Goal: Information Seeking & Learning: Find specific fact

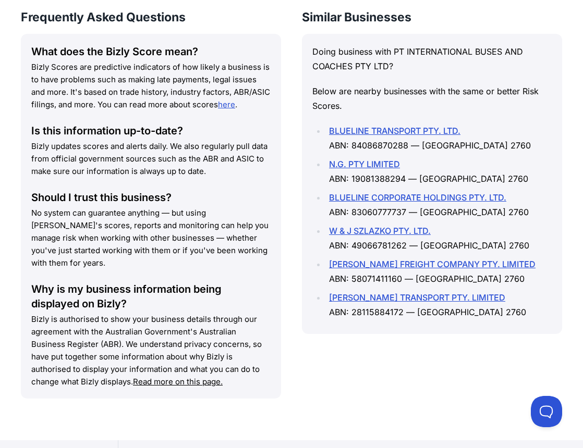
scroll to position [1278, 0]
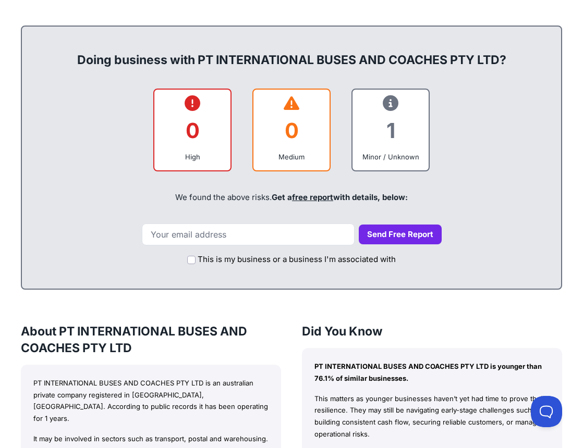
scroll to position [410, 0]
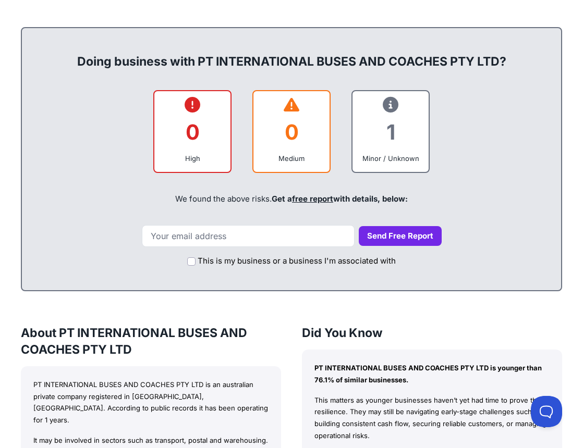
click at [386, 128] on div "1" at bounding box center [390, 132] width 59 height 42
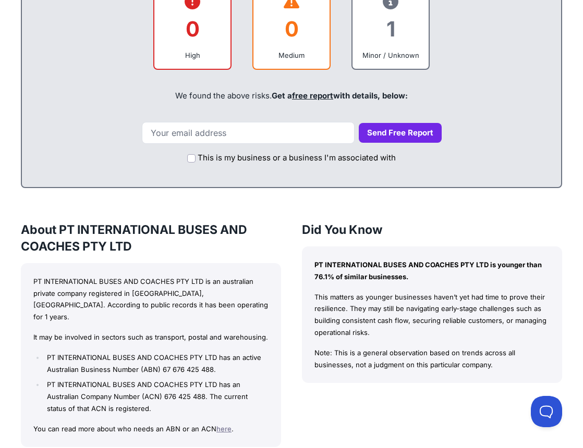
scroll to position [514, 0]
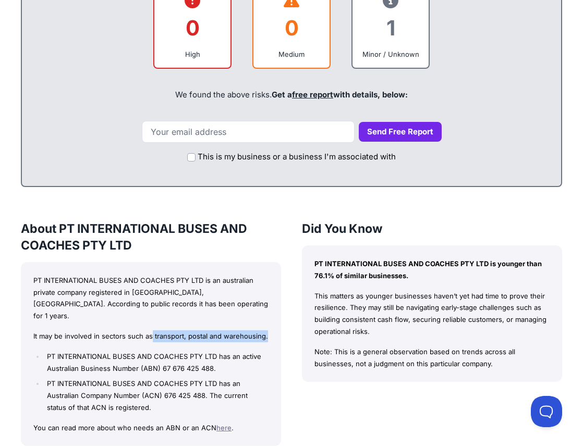
drag, startPoint x: 152, startPoint y: 323, endPoint x: 273, endPoint y: 318, distance: 121.0
click at [273, 318] on div "PT INTERNATIONAL BUSES AND COACHES PTY LTD is an australian private company reg…" at bounding box center [151, 354] width 260 height 184
click at [103, 330] on p "It may be involved in sectors such as transport, postal and warehousing." at bounding box center [150, 336] width 235 height 12
click at [61, 330] on p "It may be involved in sectors such as transport, postal and warehousing." at bounding box center [150, 336] width 235 height 12
drag, startPoint x: 63, startPoint y: 323, endPoint x: 265, endPoint y: 314, distance: 202.3
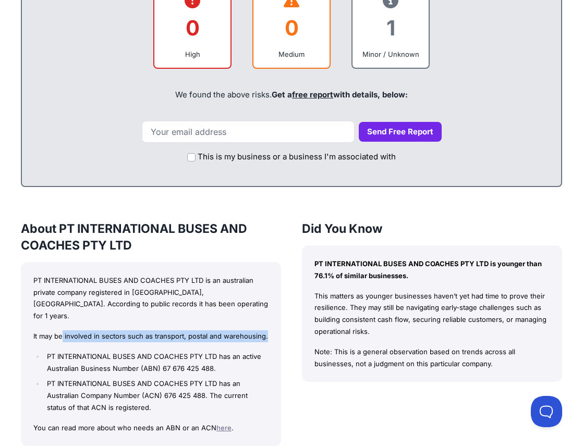
click at [265, 314] on div "PT INTERNATIONAL BUSES AND COACHES PTY LTD is an australian private company reg…" at bounding box center [151, 354] width 260 height 184
copy p "involved in sectors such as transport, postal and warehousing."
click at [265, 314] on div "PT INTERNATIONAL BUSES AND COACHES PTY LTD is an australian private company reg…" at bounding box center [151, 354] width 260 height 184
